Goal: Task Accomplishment & Management: Use online tool/utility

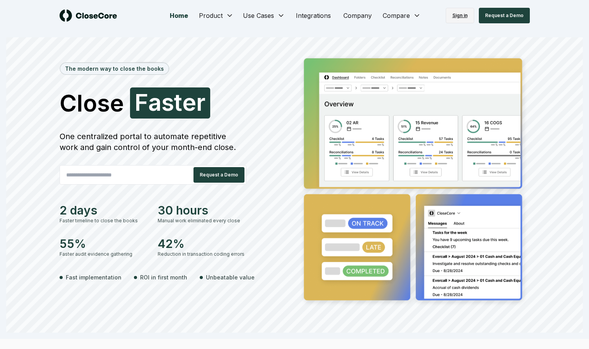
click at [456, 17] on link "Sign in" at bounding box center [460, 16] width 28 height 16
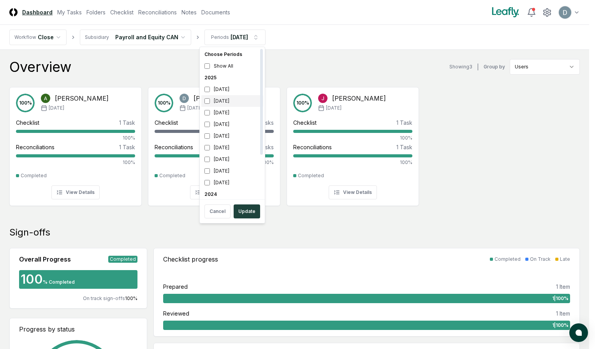
click at [210, 102] on div "[DATE]" at bounding box center [232, 101] width 62 height 12
click at [246, 212] on button "Update" at bounding box center [246, 212] width 26 height 14
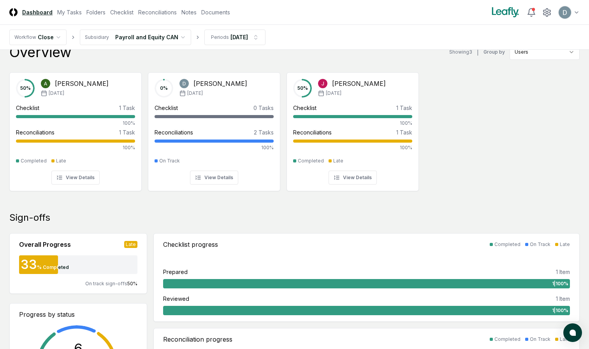
scroll to position [13, 0]
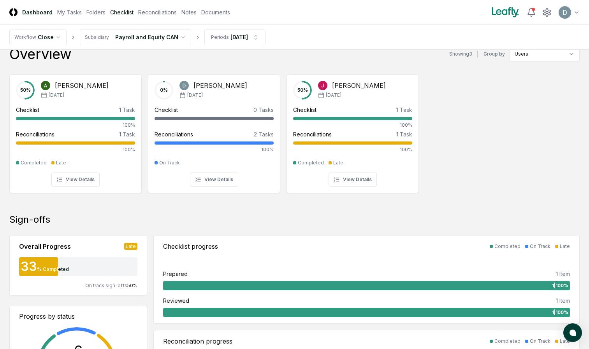
click at [114, 13] on link "Checklist" at bounding box center [121, 12] width 23 height 8
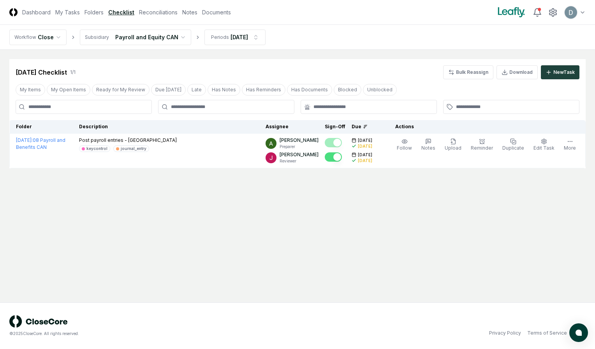
click at [149, 35] on html "CloseCore Dashboard My Tasks Folders Checklist Reconciliations Notes Documents …" at bounding box center [297, 174] width 595 height 349
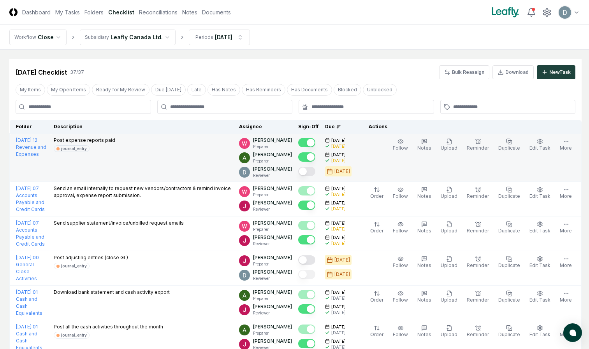
click at [309, 172] on button "Mark complete" at bounding box center [306, 171] width 17 height 9
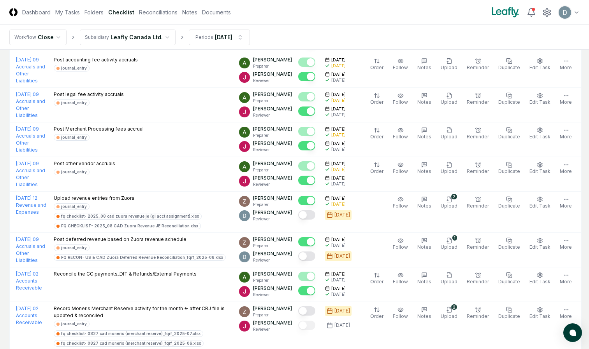
scroll to position [697, 0]
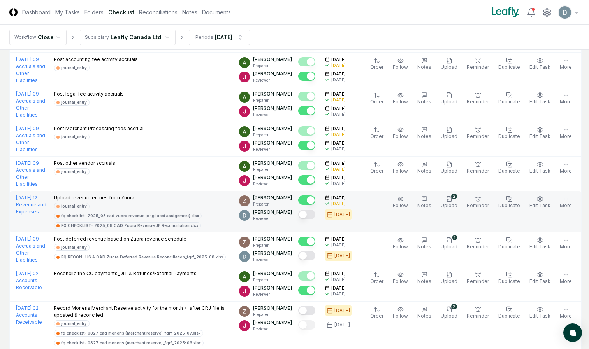
click at [309, 216] on button "Mark complete" at bounding box center [306, 214] width 17 height 9
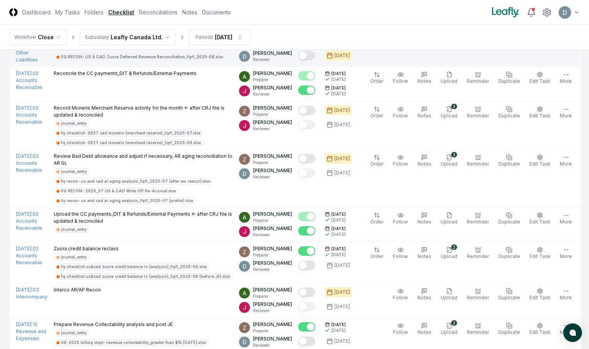
scroll to position [898, 0]
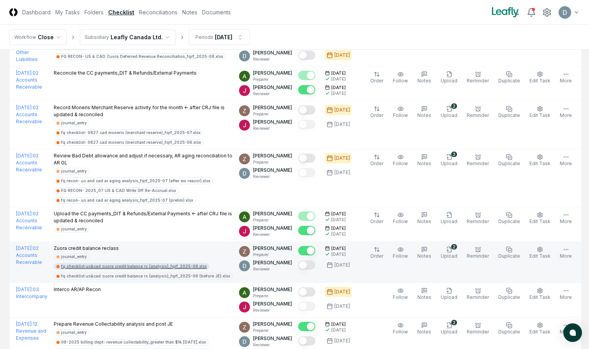
click at [167, 268] on div "fq checklist us&cad zuora credit balance rc (analysis)_fqrf_2025-08.xlsx" at bounding box center [134, 267] width 146 height 6
